Goal: Task Accomplishment & Management: Manage account settings

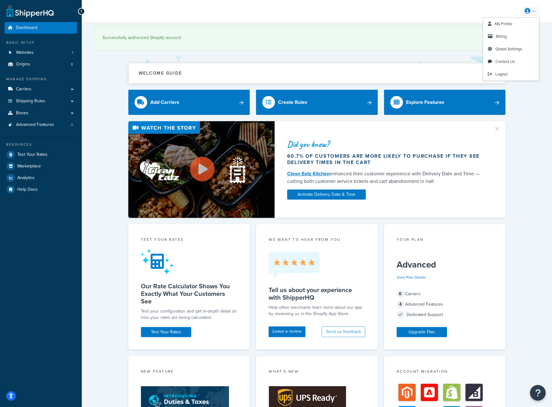
click at [531, 9] on link at bounding box center [530, 10] width 18 height 9
click at [497, 34] on span "Billing" at bounding box center [501, 36] width 11 height 6
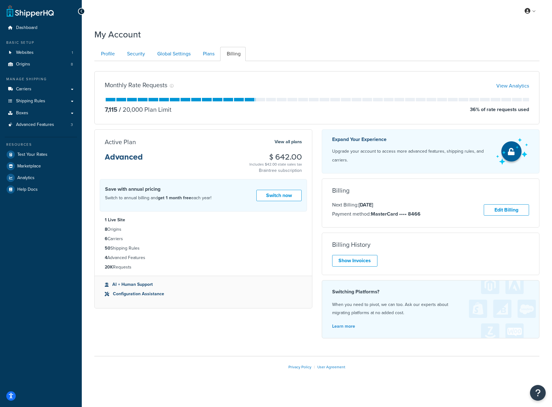
drag, startPoint x: 260, startPoint y: 170, endPoint x: 303, endPoint y: 173, distance: 42.8
click at [303, 173] on div "Active Plan View all plans Advanced $ 642.00 Includes $42.00 state sales tax Br…" at bounding box center [203, 156] width 217 height 36
click at [359, 263] on link "Show Invoices" at bounding box center [354, 261] width 45 height 12
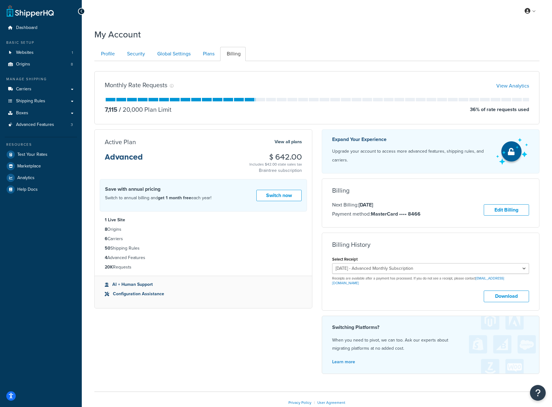
click at [508, 275] on div "September 16, 2025 - Advanced Monthly Subscription August 16, 2025 - Advanced M…" at bounding box center [430, 274] width 197 height 23
click at [509, 271] on select "September 16, 2025 - Advanced Monthly Subscription August 16, 2025 - Advanced M…" at bounding box center [430, 268] width 197 height 11
select select "0zzgvh9z"
click at [332, 263] on select "September 16, 2025 - Advanced Monthly Subscription August 16, 2025 - Advanced M…" at bounding box center [430, 268] width 197 height 11
click at [509, 294] on button "Download" at bounding box center [506, 296] width 45 height 12
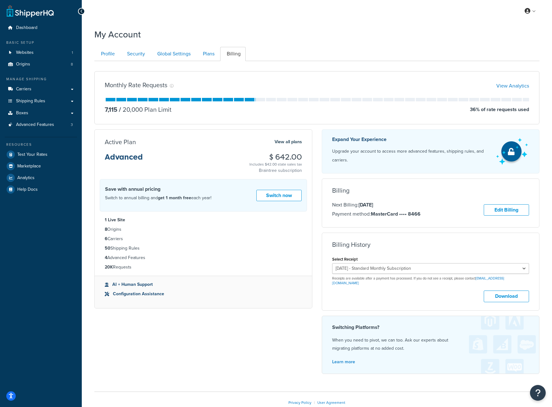
drag, startPoint x: 275, startPoint y: 268, endPoint x: 269, endPoint y: 235, distance: 32.6
click at [275, 267] on li "20K Requests" at bounding box center [203, 266] width 197 height 7
click at [287, 140] on link "View all plans" at bounding box center [287, 142] width 27 height 8
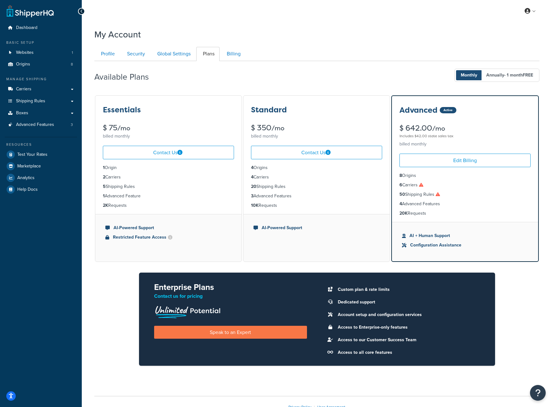
click at [437, 246] on li "Configuration Assistance" at bounding box center [465, 244] width 126 height 7
click at [432, 236] on li "AI + Human Support" at bounding box center [465, 235] width 126 height 7
